Goal: Find specific page/section: Find specific page/section

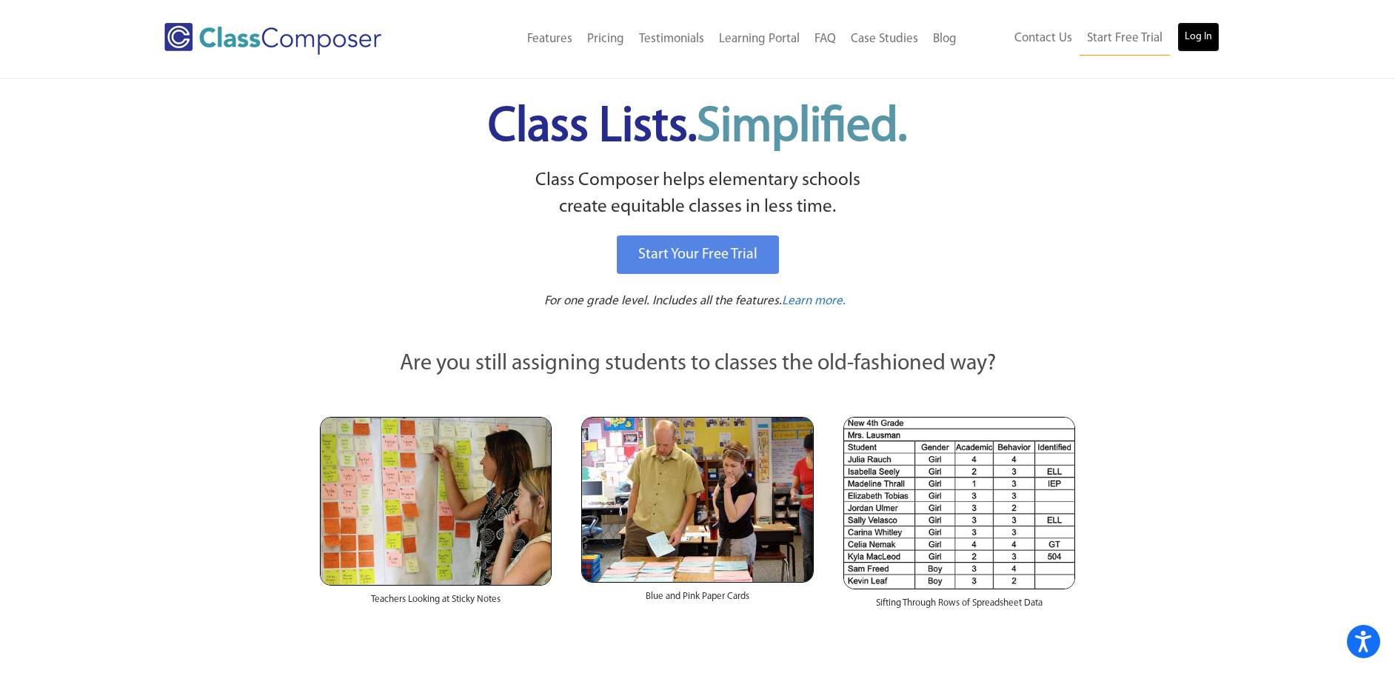
click at [1203, 44] on link "Log In" at bounding box center [1198, 37] width 42 height 30
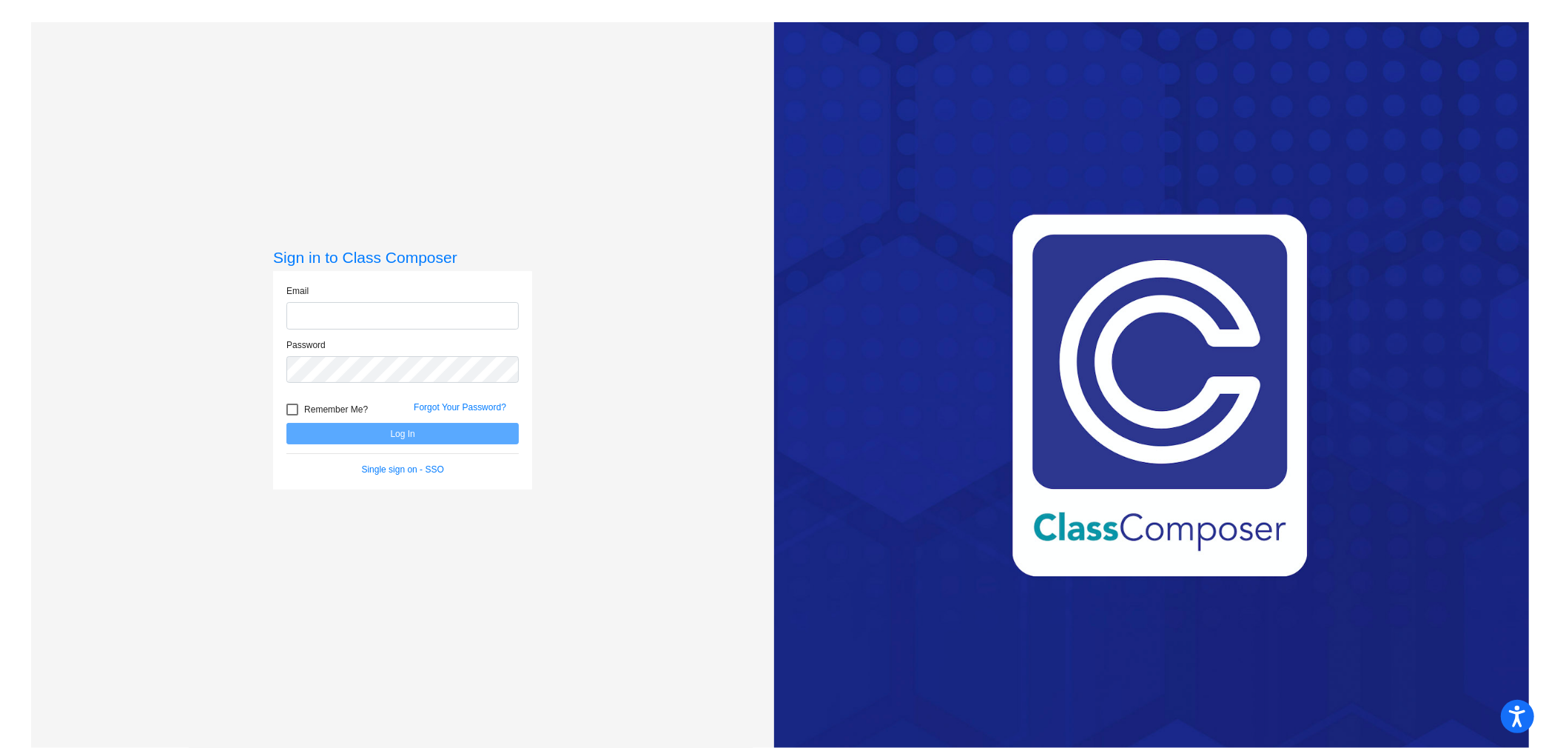
click at [631, 204] on div "Sign in to Class Composer Email Password Remember Me? Forgot Your Password? Log…" at bounding box center [403, 396] width 744 height 748
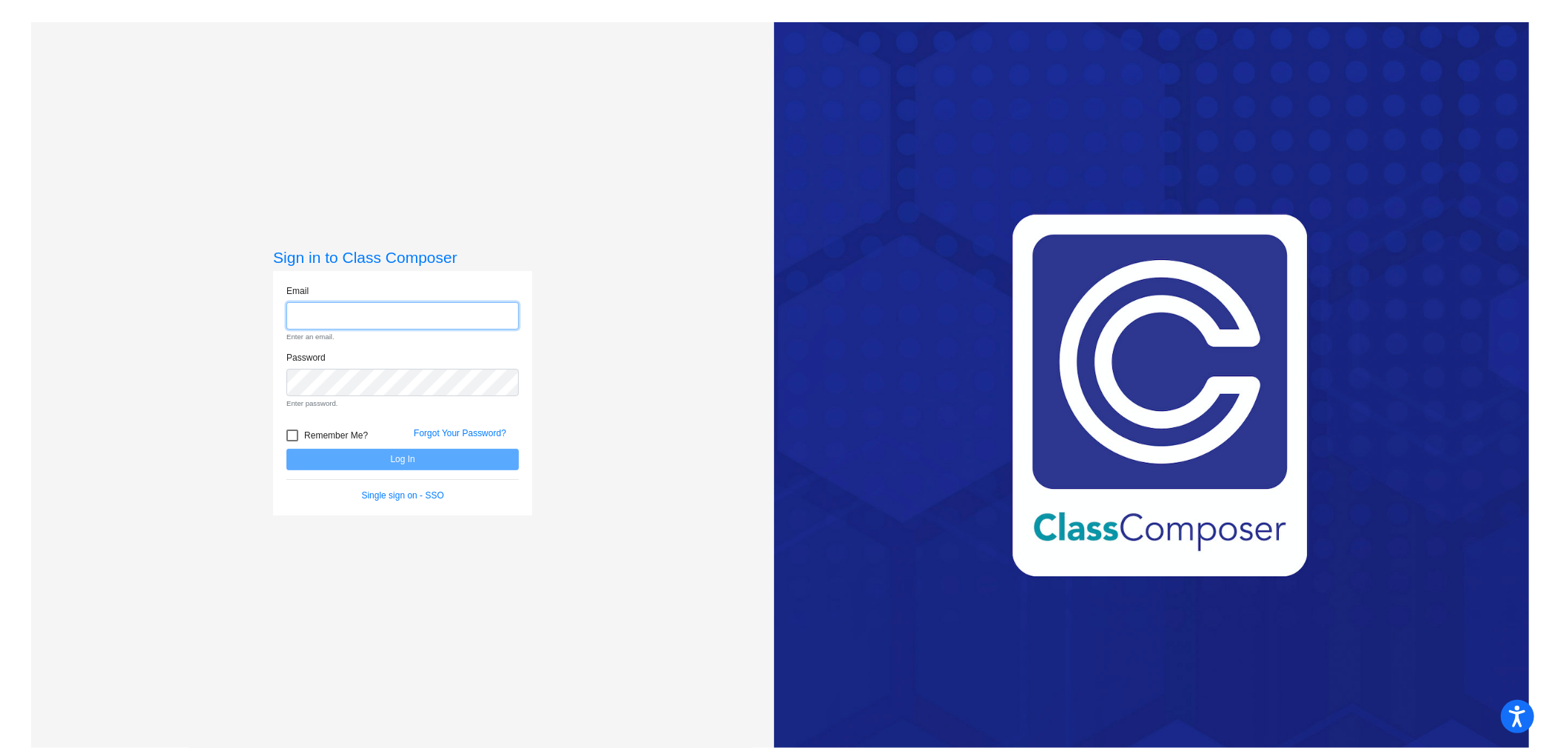
click at [410, 311] on input "email" at bounding box center [402, 315] width 232 height 27
type input "ddoherty@stpeterschools.org"
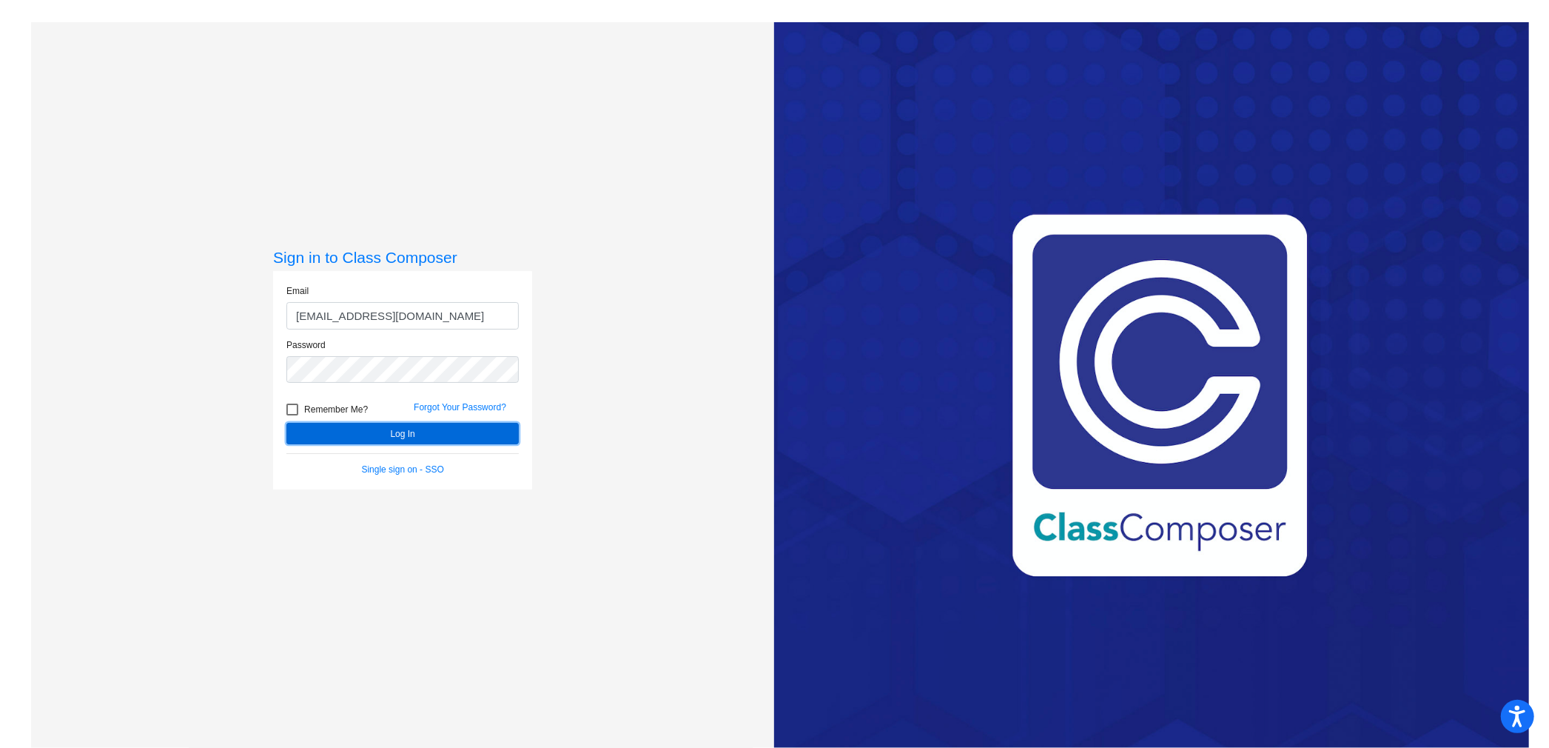
click at [388, 434] on button "Log In" at bounding box center [402, 433] width 232 height 21
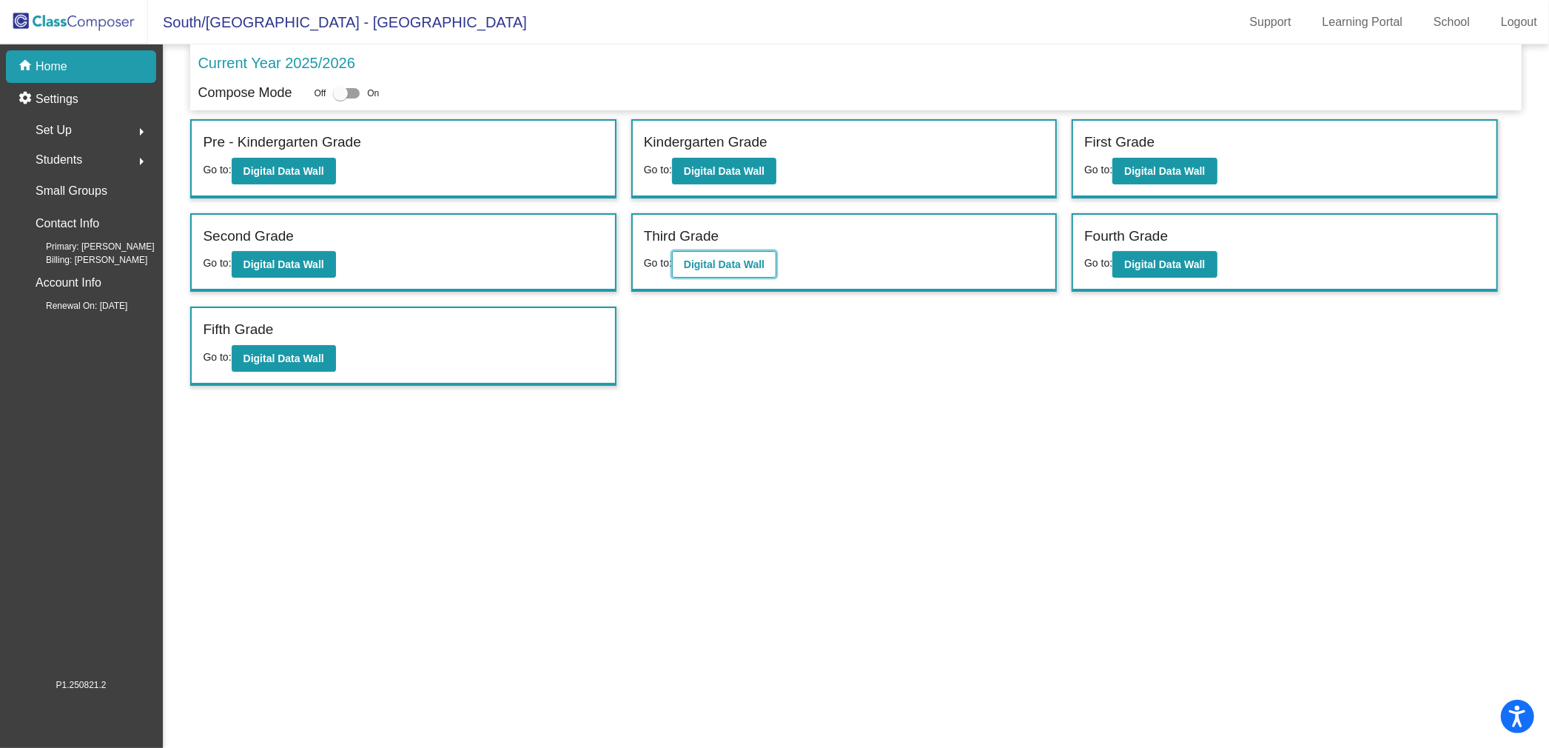
click at [696, 261] on b "Digital Data Wall" at bounding box center [724, 264] width 81 height 12
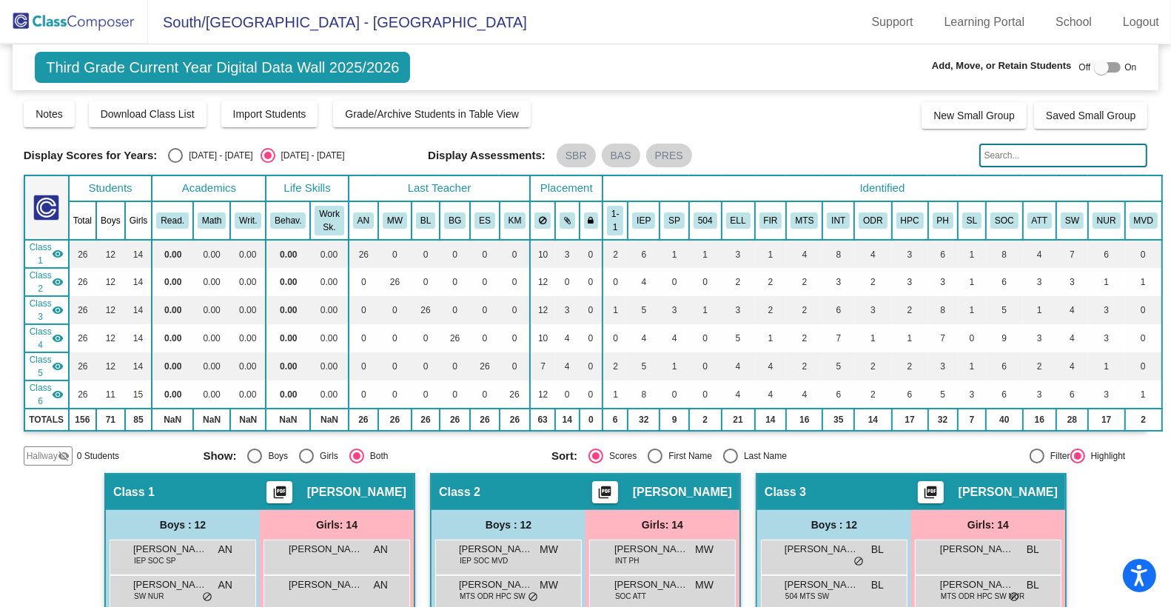
click at [1046, 161] on input "text" at bounding box center [1063, 156] width 169 height 24
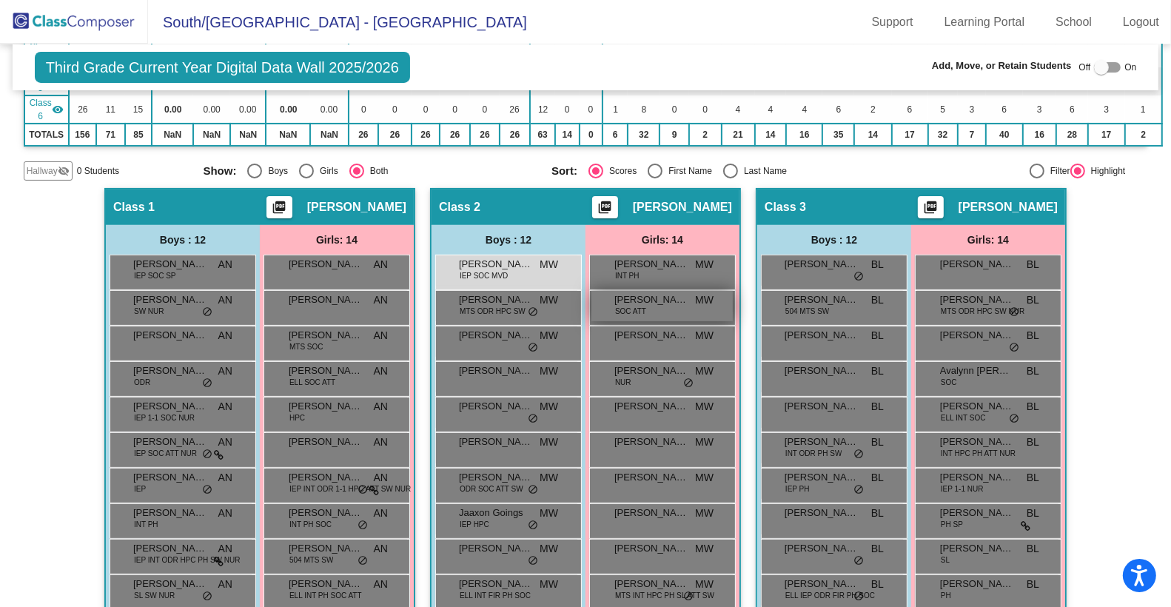
scroll to position [289, 0]
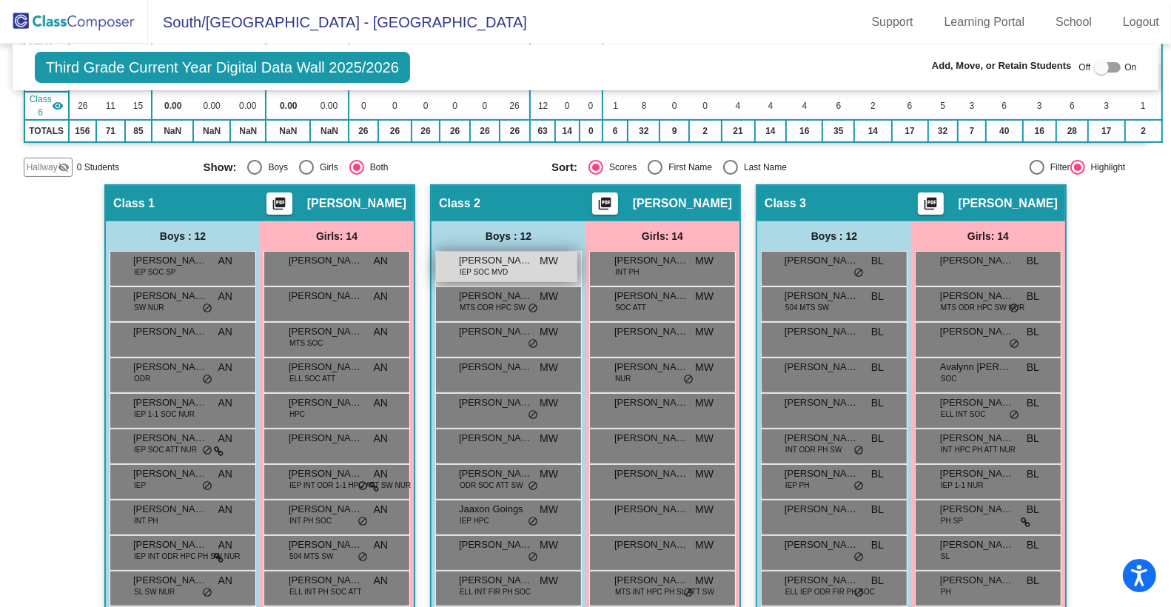
type input "washing"
click at [488, 261] on span "Aiden Washington" at bounding box center [496, 260] width 74 height 15
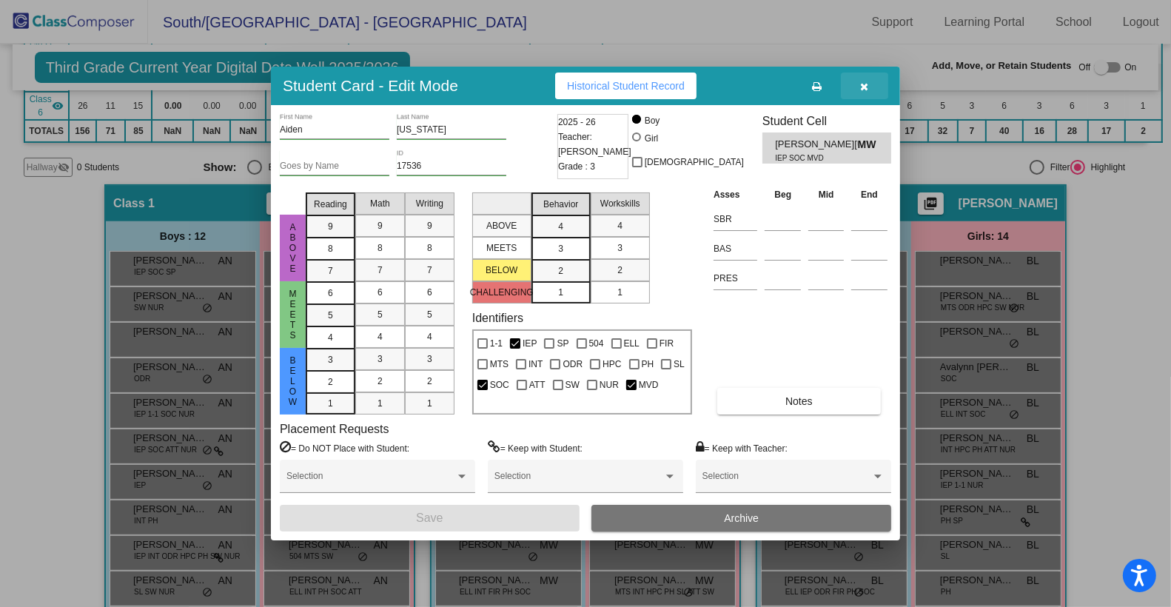
click at [864, 81] on span "button" at bounding box center [865, 86] width 8 height 12
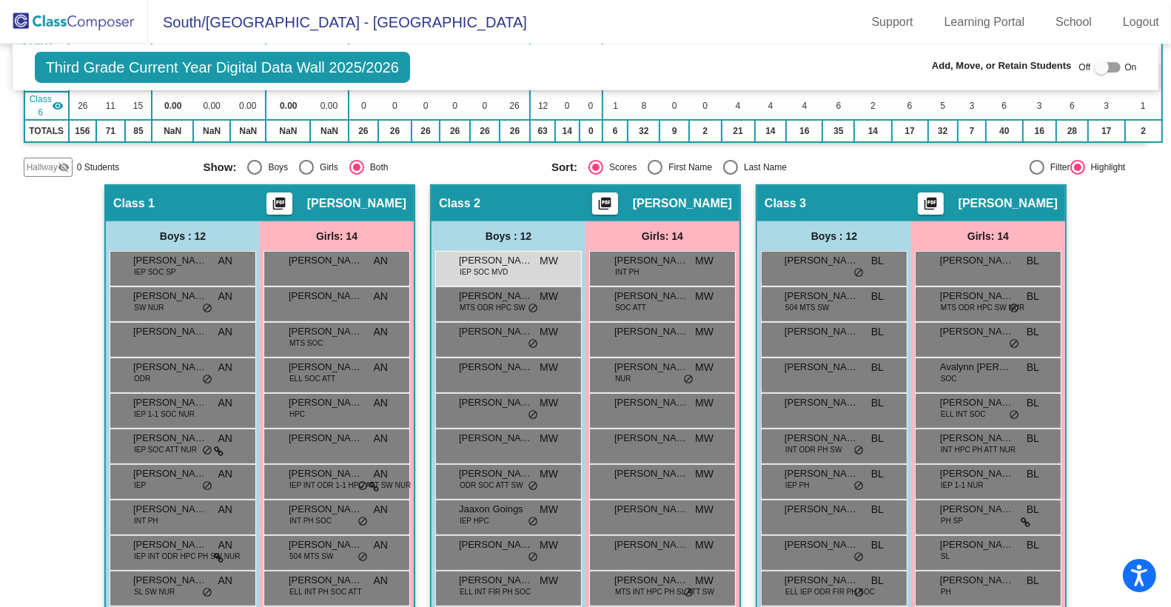
click at [526, 35] on mat-toolbar "South/North Elementary School - Darin Support Learning Portal School Logout" at bounding box center [585, 22] width 1171 height 44
click at [603, 64] on div "Third Grade Current Year Digital Data Wall 2025/2026 Add, Move, or Retain Stude…" at bounding box center [586, 67] width 1147 height 46
click at [604, 41] on mat-toolbar "South/North Elementary School - Darin Support Learning Portal School Logout" at bounding box center [585, 22] width 1171 height 44
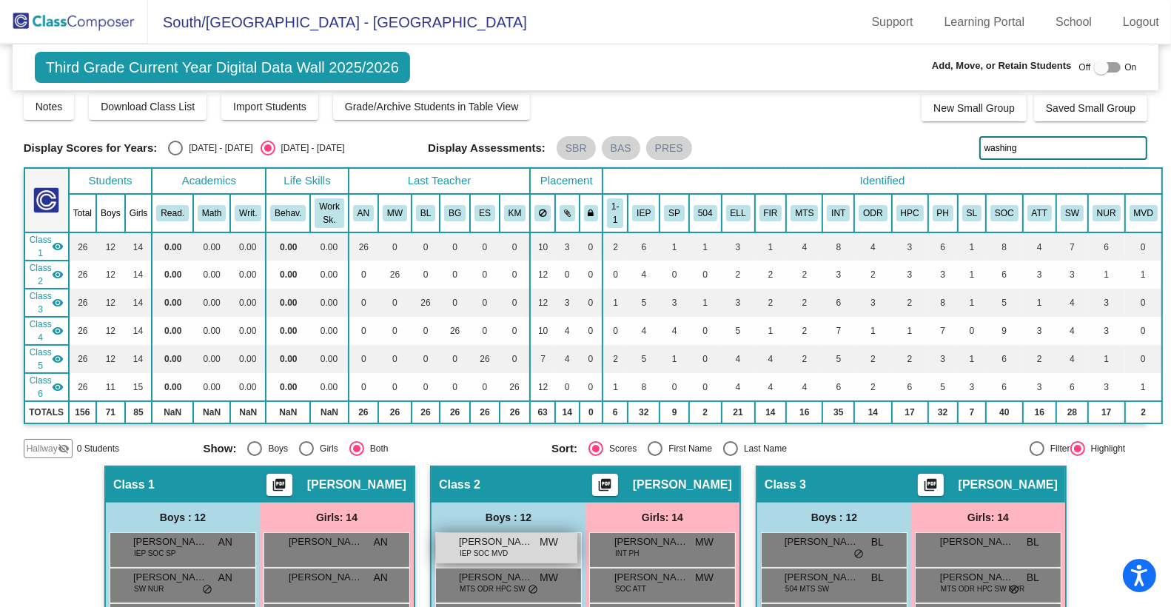
scroll to position [0, 0]
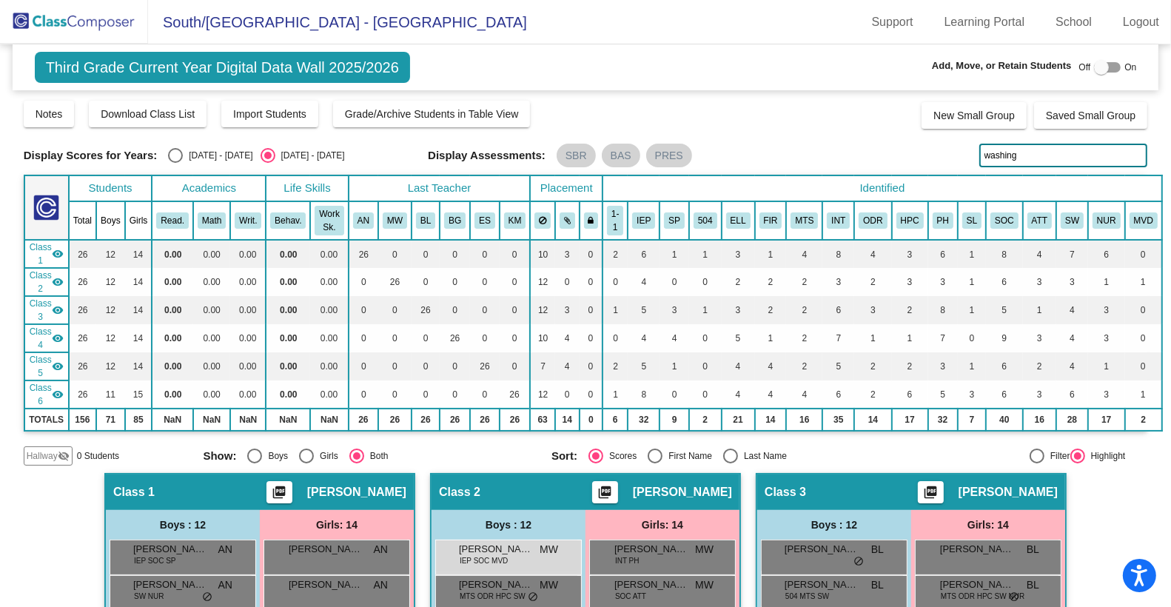
click at [81, 23] on img at bounding box center [74, 22] width 148 height 44
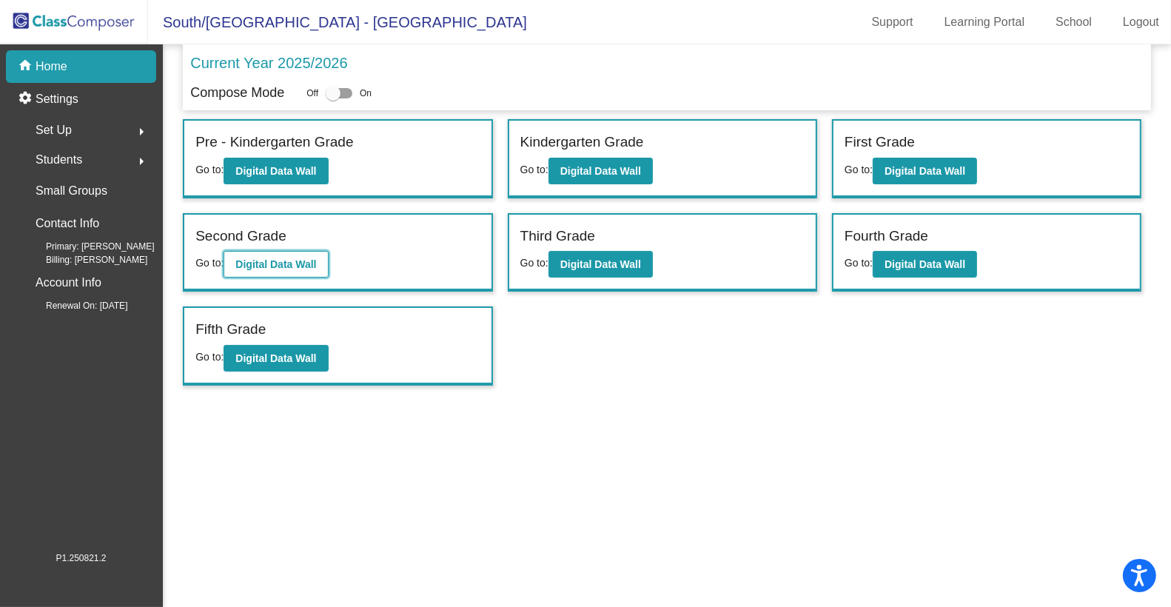
click at [275, 258] on b "Digital Data Wall" at bounding box center [275, 264] width 81 height 12
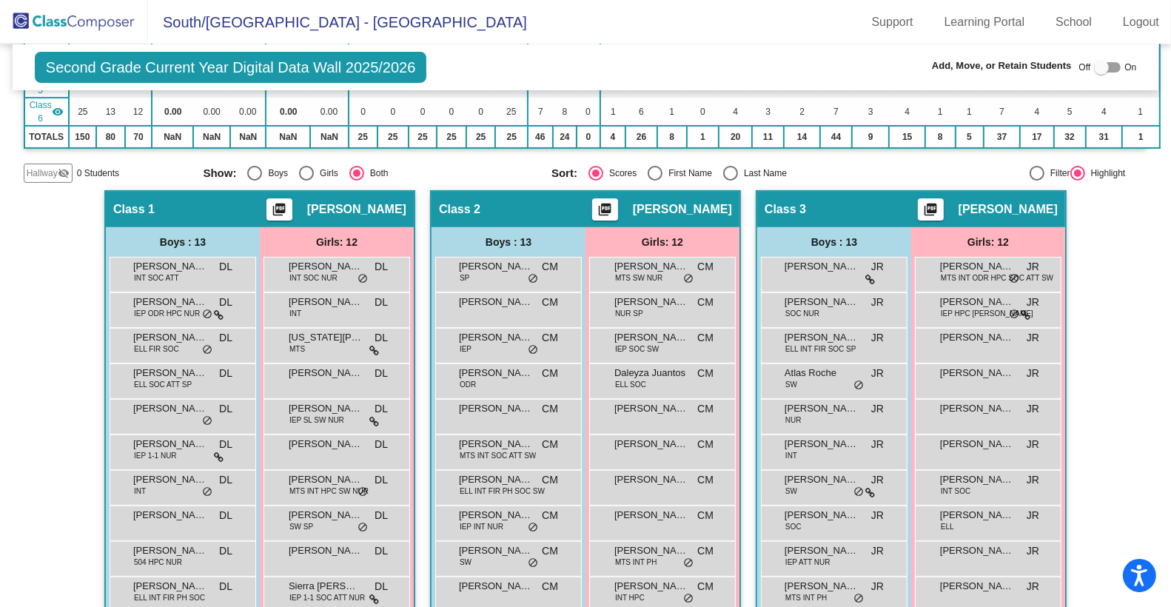
scroll to position [32, 0]
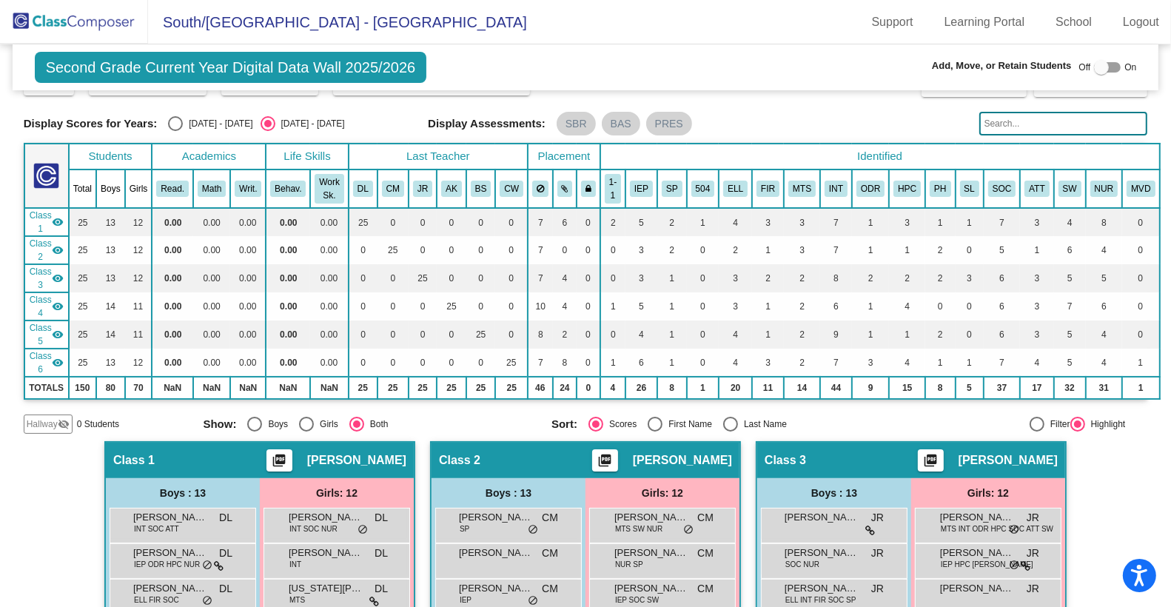
click at [703, 57] on div "Second Grade Current Year Digital Data Wall 2025/2026 Add, Move, or Retain Stud…" at bounding box center [586, 67] width 1147 height 46
